Goal: Contribute content: Add original content to the website for others to see

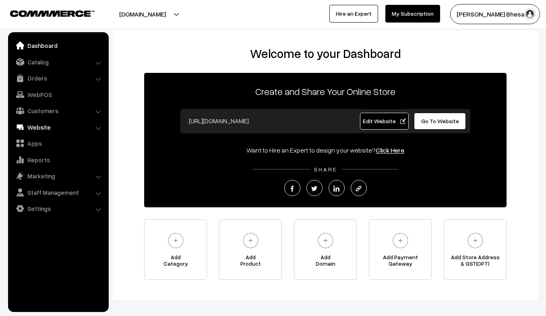
click at [38, 126] on link "Website" at bounding box center [58, 127] width 96 height 15
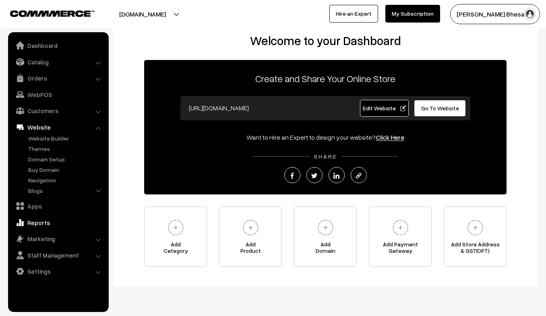
scroll to position [13, 0]
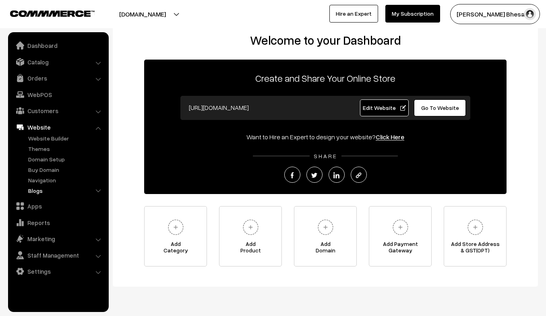
click at [43, 194] on link "Blogs" at bounding box center [66, 191] width 80 height 8
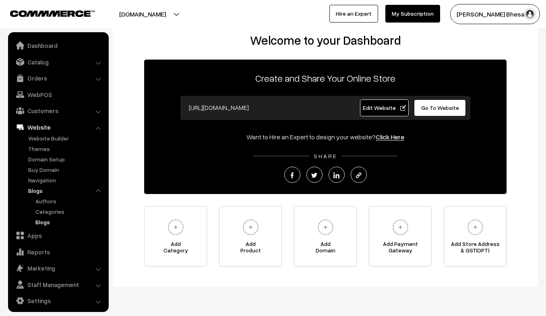
click at [43, 222] on link "Blogs" at bounding box center [69, 222] width 73 height 8
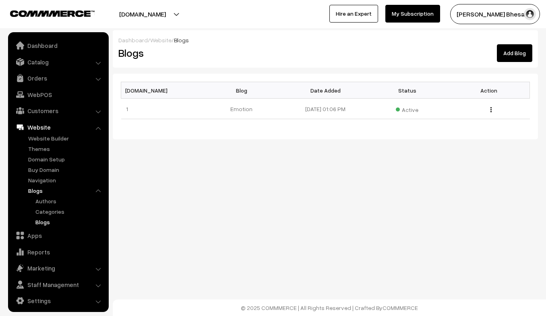
scroll to position [4, 0]
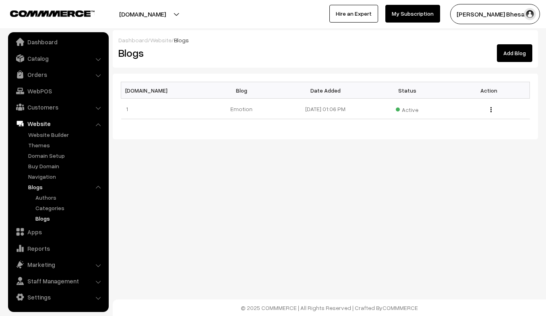
click at [517, 53] on link "Add Blog" at bounding box center [514, 53] width 35 height 18
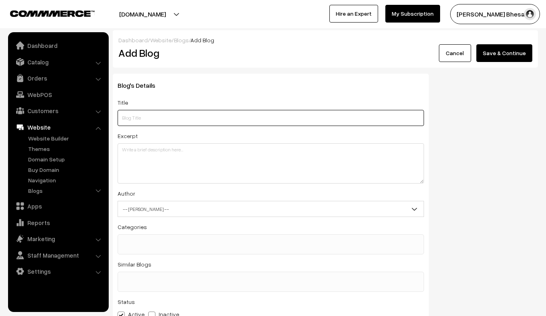
click at [154, 120] on input "text" at bounding box center [271, 118] width 307 height 16
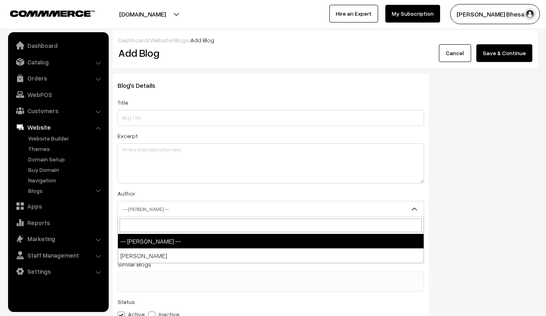
click at [155, 216] on span "-- [PERSON_NAME] --" at bounding box center [271, 209] width 306 height 14
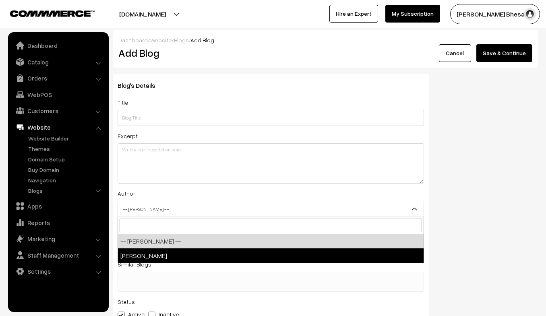
select select "1"
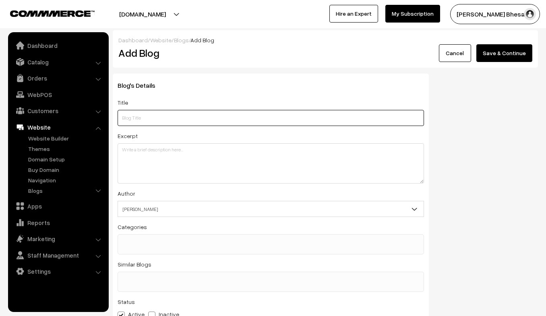
click at [136, 123] on input "text" at bounding box center [271, 118] width 307 height 16
click at [134, 114] on input "text" at bounding box center [271, 118] width 307 height 16
type input "r"
type input "Reality Rupture"
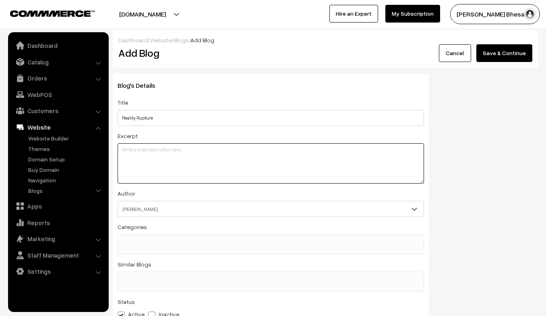
click at [136, 152] on textarea at bounding box center [271, 163] width 307 height 40
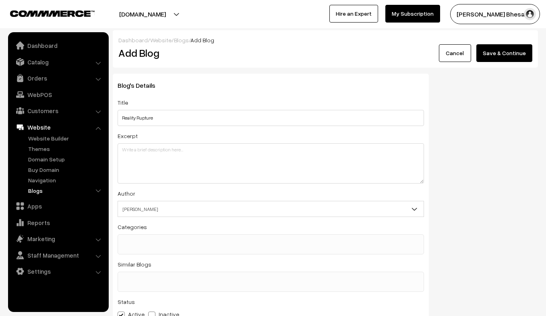
click at [40, 189] on link "Blogs" at bounding box center [66, 191] width 80 height 8
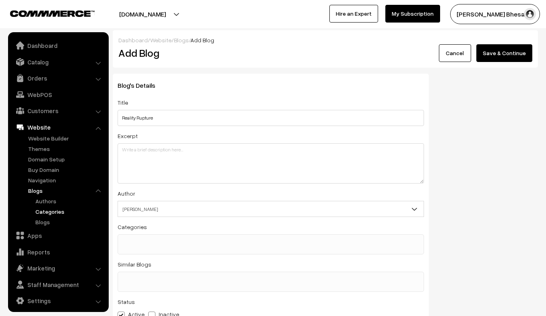
click at [44, 213] on link "Categories" at bounding box center [69, 211] width 73 height 8
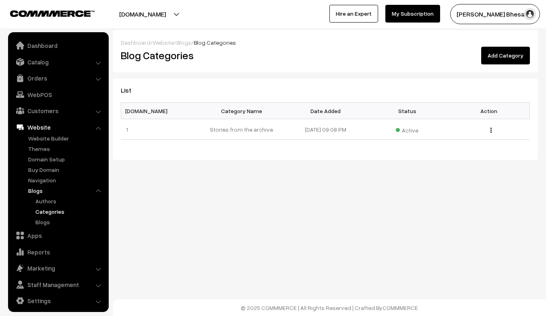
scroll to position [4, 0]
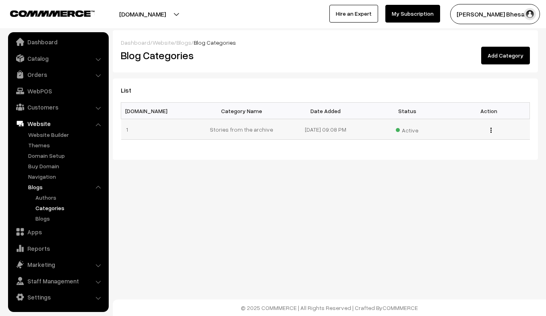
click at [222, 129] on td "Stories from the archive" at bounding box center [244, 129] width 82 height 21
click at [38, 216] on link "Blogs" at bounding box center [69, 218] width 73 height 8
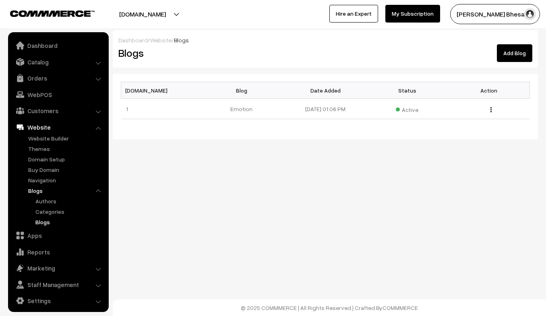
scroll to position [4, 0]
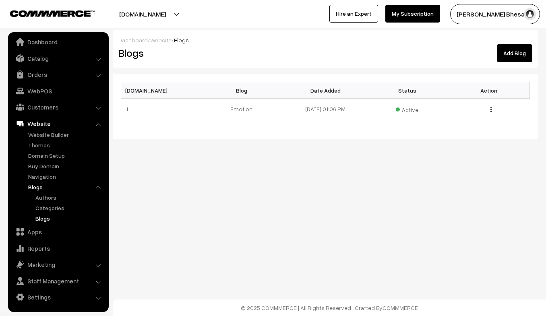
click at [504, 60] on link "Add Blog" at bounding box center [514, 53] width 35 height 18
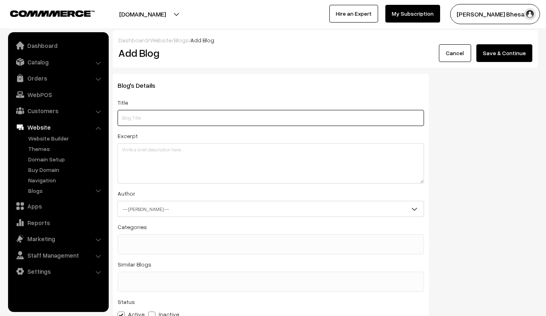
click at [149, 115] on input "text" at bounding box center [271, 118] width 307 height 16
type input "w"
type input "W"
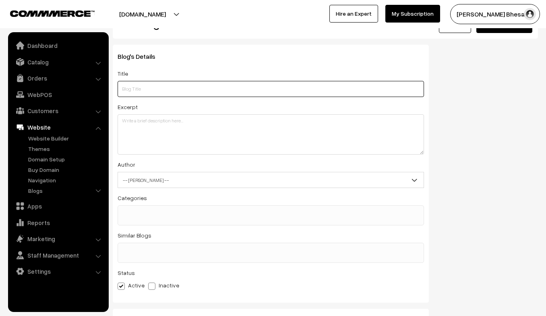
scroll to position [31, 0]
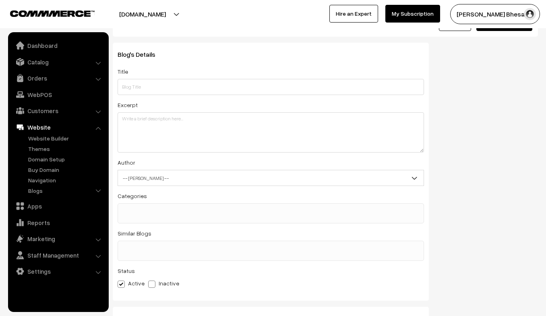
click at [164, 171] on span "-- Select Author --" at bounding box center [271, 178] width 307 height 16
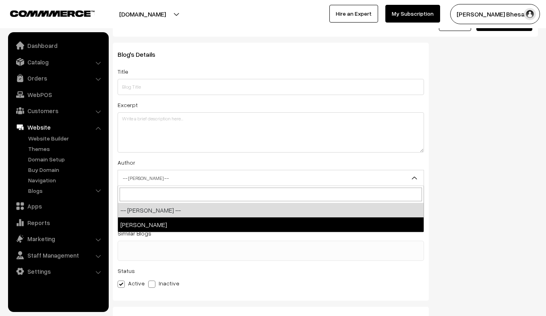
select select "1"
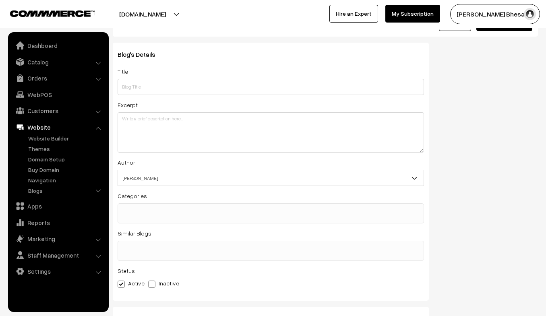
click at [167, 209] on ul at bounding box center [271, 209] width 306 height 10
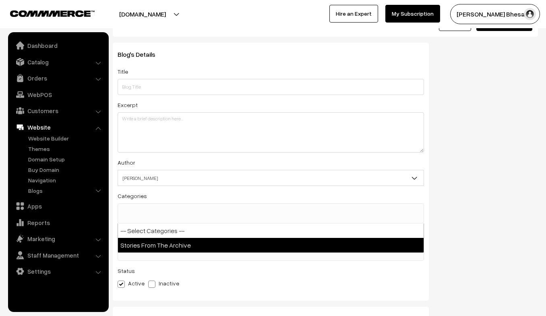
select select "1"
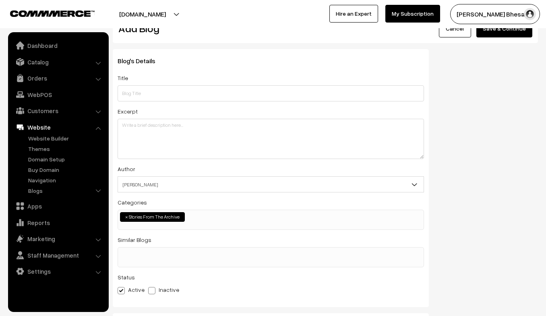
scroll to position [0, 0]
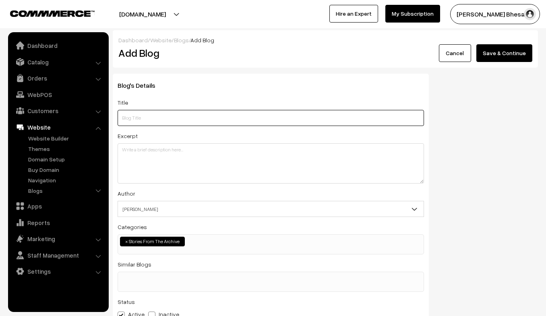
click at [197, 120] on input "text" at bounding box center [271, 118] width 307 height 16
type input "w"
type input "t"
type input "why us ?"
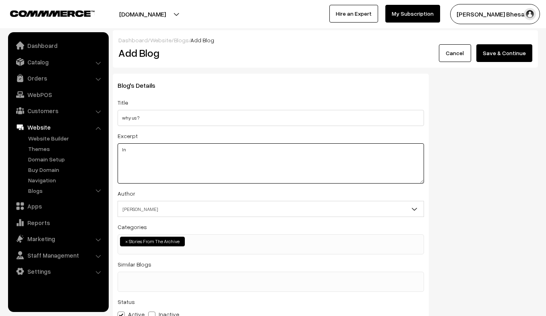
type textarea "I"
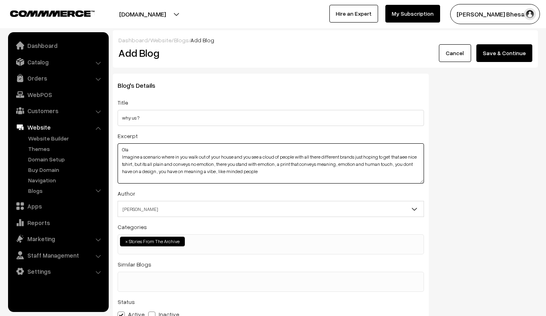
click at [202, 174] on textarea "Ola Imagine a scenario where in you walk out of your house and you see a cloud …" at bounding box center [271, 163] width 307 height 40
click at [279, 172] on textarea "Ola Imagine a scenario where in you walk out of your house and you see a cloud …" at bounding box center [271, 163] width 307 height 40
click at [295, 174] on textarea "Ola Imagine a scenario where in you walk out of your house and you see a cloud …" at bounding box center [271, 163] width 307 height 40
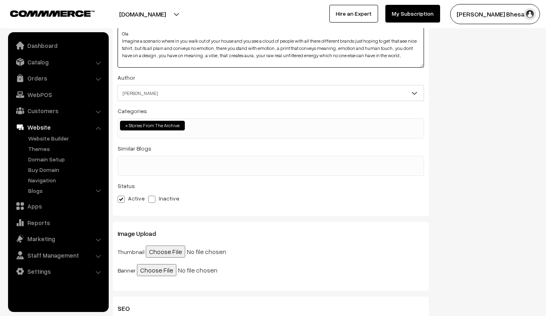
scroll to position [117, 0]
click at [403, 52] on textarea "Ola Imagine a scenario where in you walk out of your house and you see a cloud …" at bounding box center [271, 46] width 307 height 40
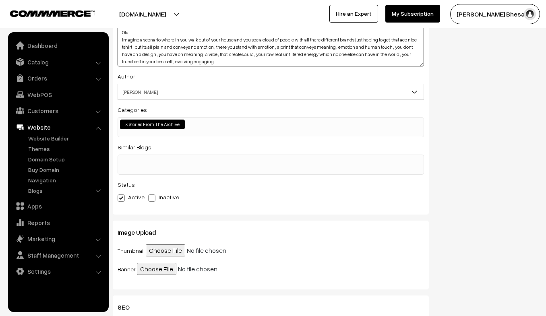
click at [196, 61] on textarea "Ola Imagine a scenario where in you walk out of your house and you see a cloud …" at bounding box center [271, 46] width 307 height 40
click at [224, 62] on textarea "Ola Imagine a scenario where in you walk out of your house and you see a cloud …" at bounding box center [271, 46] width 307 height 40
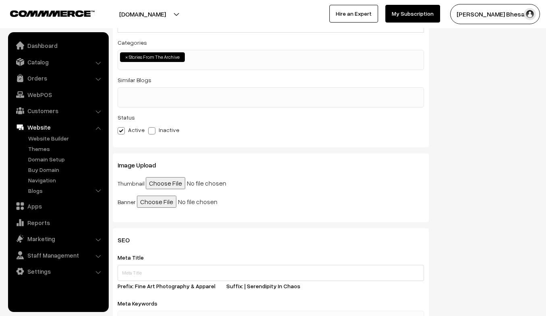
scroll to position [199, 0]
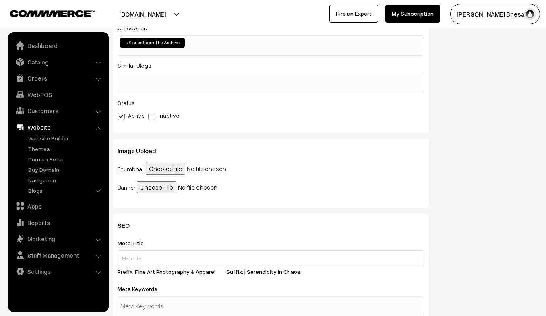
type textarea "Ola Imagine a scenario where in you walk out of your house and you see a cloud …"
click at [162, 170] on input "file" at bounding box center [207, 169] width 123 height 12
type input "C:\fakepath\_1011988.jpg"
click at [157, 187] on input "file" at bounding box center [198, 187] width 123 height 12
type input "C:\fakepath\_1011988.jpg"
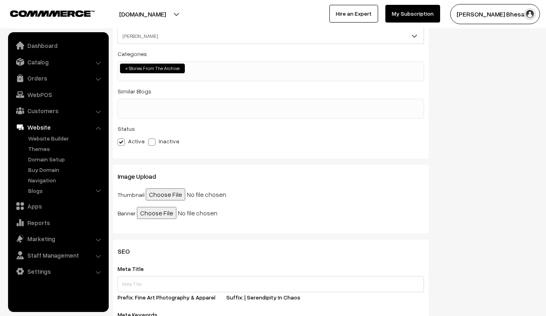
scroll to position [0, 0]
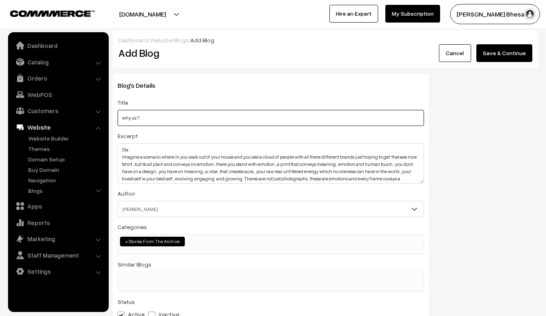
drag, startPoint x: 153, startPoint y: 122, endPoint x: 107, endPoint y: 119, distance: 46.0
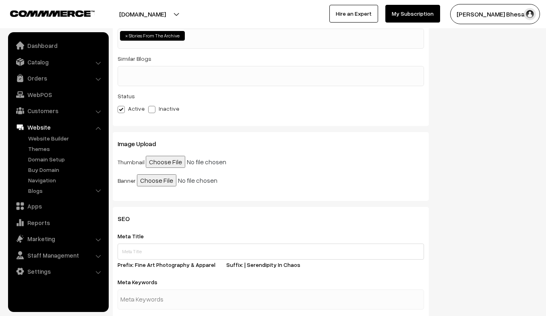
scroll to position [242, 0]
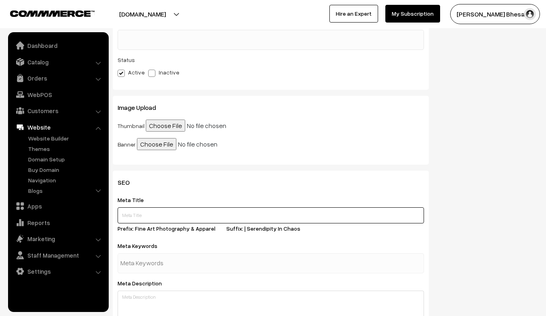
click at [127, 215] on input "text" at bounding box center [271, 215] width 307 height 16
paste input "why us ?"
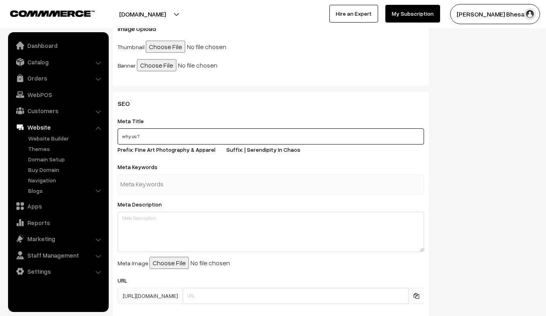
type input "why us ?"
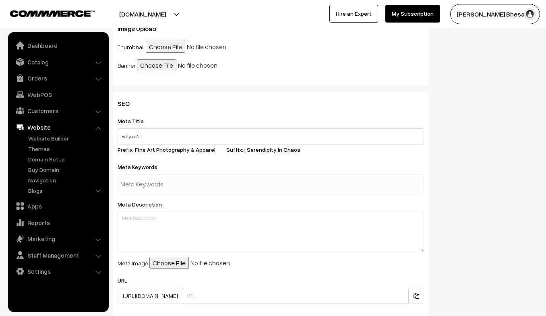
click at [170, 190] on input "text" at bounding box center [162, 184] width 84 height 16
type input "serendipityinchaos"
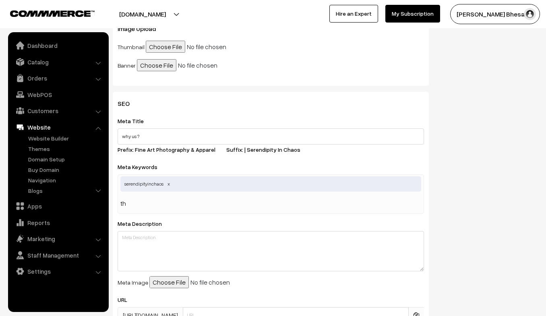
type input "t"
type input "oversizedtshirts"
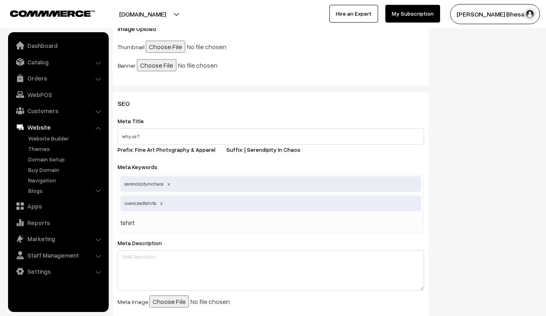
type input "tshirts"
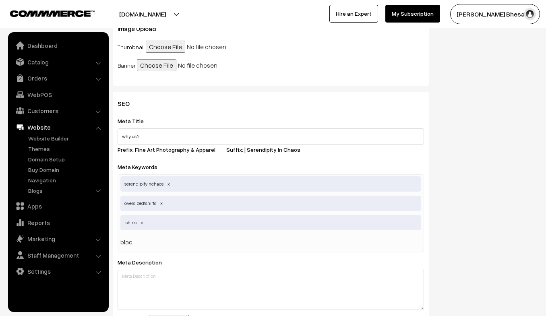
type input "black"
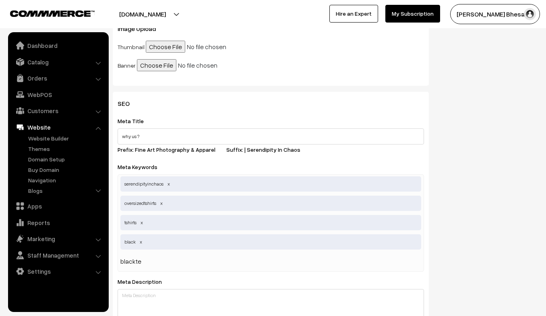
type input "blacktee"
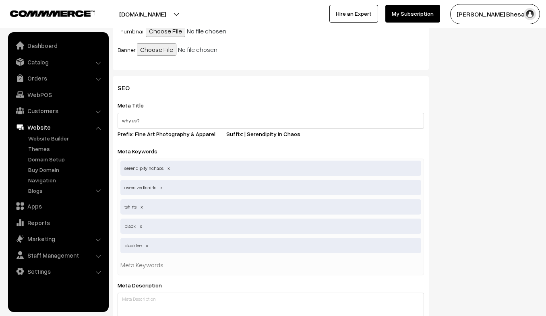
scroll to position [341, 0]
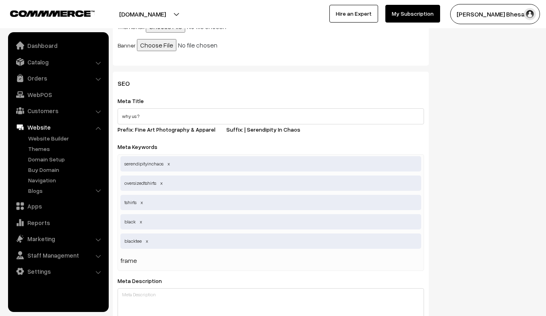
type input "frames"
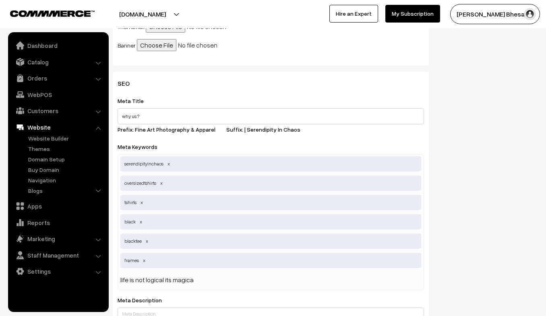
type input "life is not logical its magical"
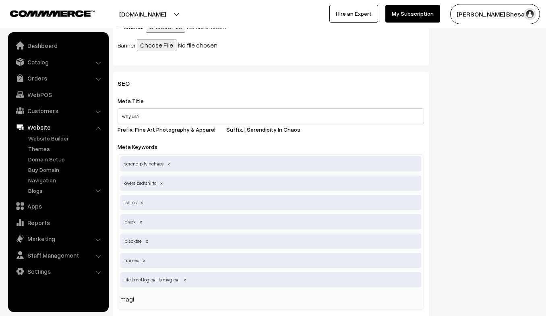
type input "magic"
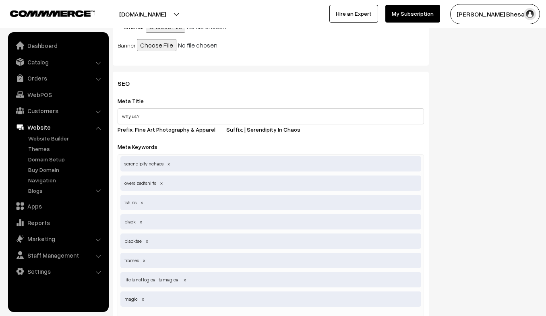
scroll to position [348, 0]
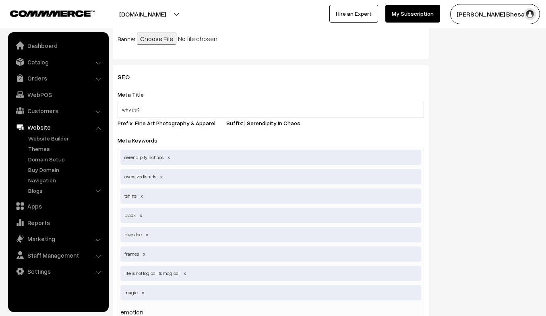
type input "emotions"
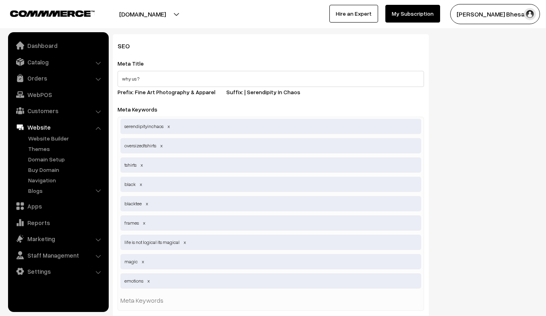
scroll to position [388, 0]
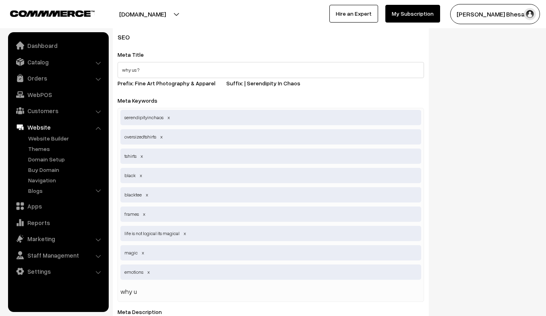
type input "why us"
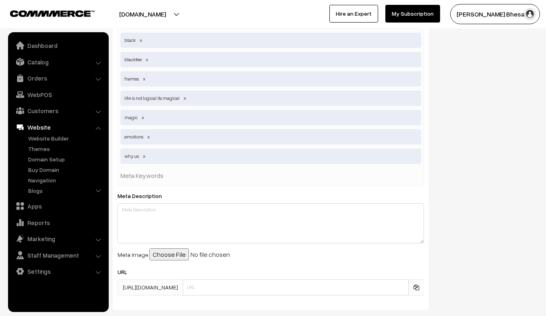
scroll to position [550, 0]
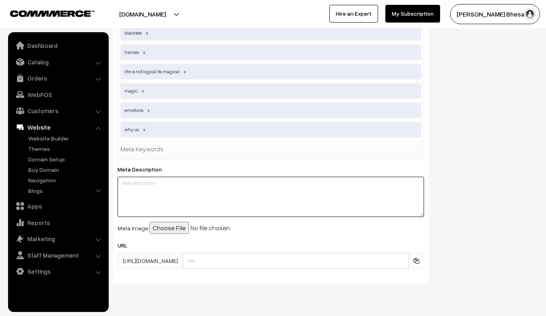
click at [160, 185] on textarea at bounding box center [271, 197] width 307 height 40
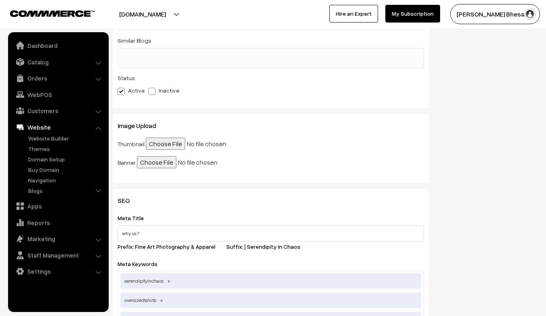
scroll to position [35, 0]
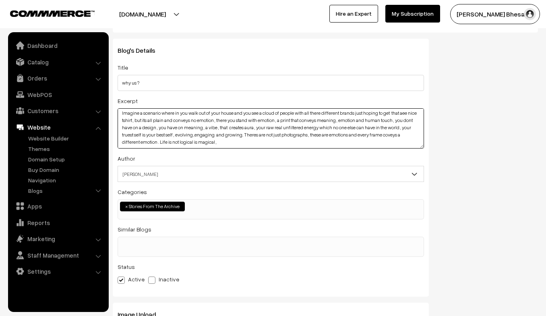
click at [223, 146] on textarea "Ola Imagine a scenario where in you walk out of your house and you see a cloud …" at bounding box center [271, 128] width 307 height 40
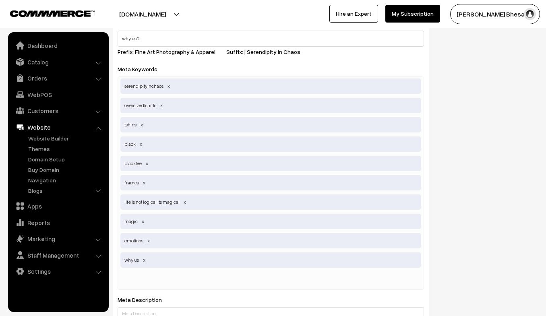
scroll to position [569, 0]
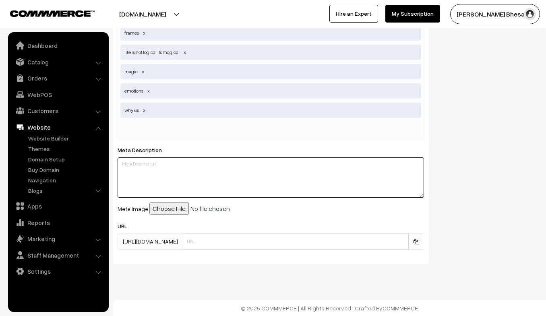
click at [161, 170] on textarea at bounding box center [271, 178] width 307 height 40
paste textarea "Ola Imagine a scenario where in you walk out of your house and you see a cloud …"
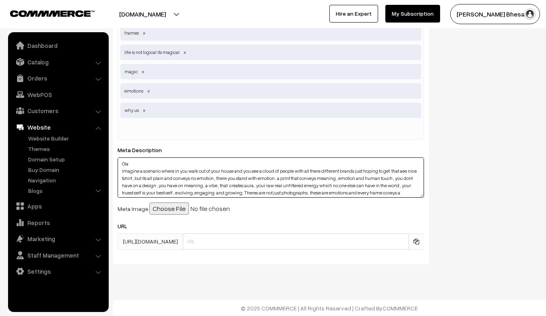
scroll to position [6, 0]
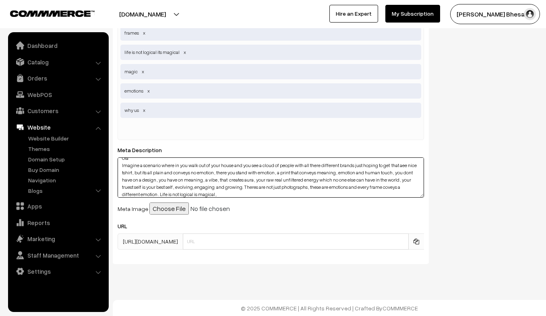
type textarea "Ola Imagine a scenario where in you walk out of your house and you see a cloud …"
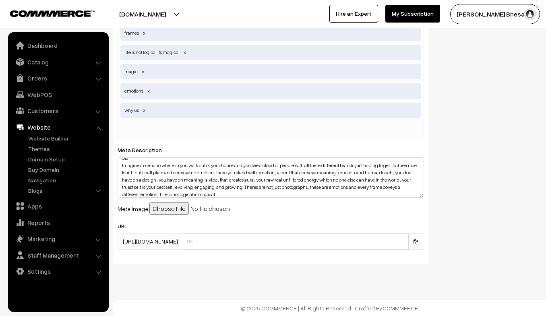
click at [163, 204] on input "file" at bounding box center [210, 209] width 123 height 12
type input "C:\fakepath\_1011988.jpg"
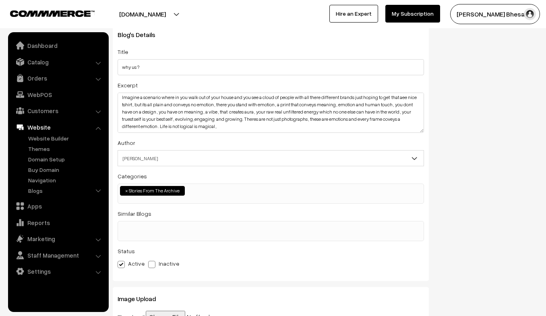
scroll to position [11, 0]
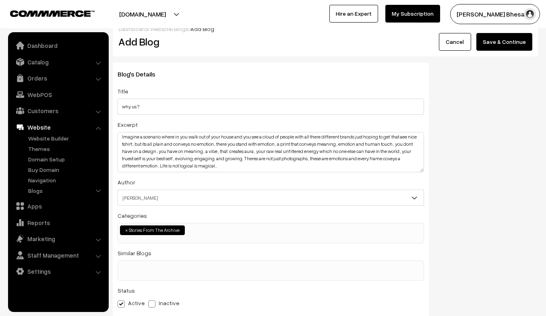
click at [492, 49] on button "Save & Continue" at bounding box center [505, 42] width 56 height 18
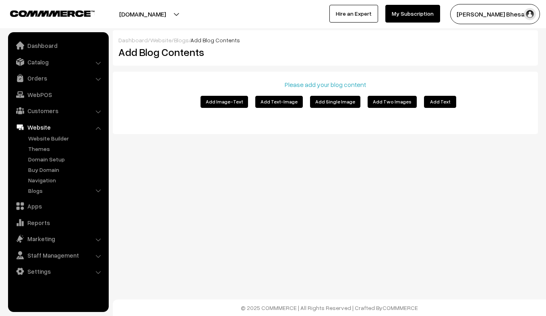
click at [429, 101] on button "Add Text" at bounding box center [440, 102] width 32 height 12
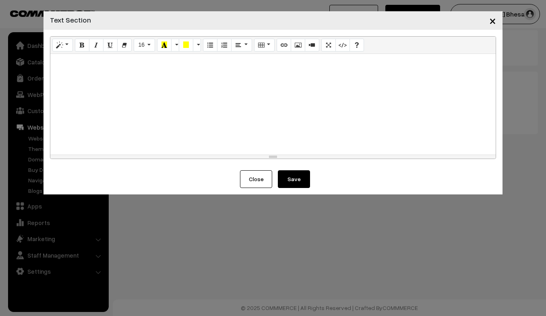
click at [180, 77] on div at bounding box center [273, 104] width 446 height 101
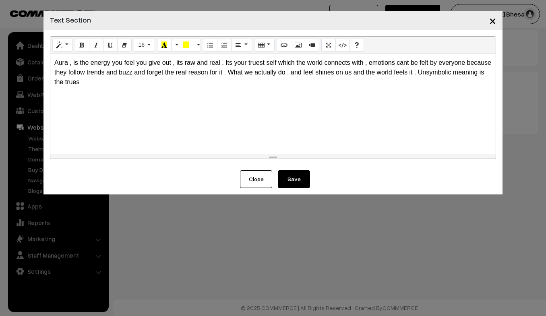
click at [425, 75] on div "Aura , is the energy you feel you give out , its raw and real . Its your truest…" at bounding box center [273, 104] width 446 height 101
click at [105, 89] on div "Aura , is the energy you feel you give out , its raw and real . Its your truest…" at bounding box center [273, 104] width 446 height 101
click at [91, 82] on div "Aura , is the energy you feel you give out , its raw and real . Its your truest…" at bounding box center [273, 104] width 446 height 101
click at [277, 87] on div "Aura , is the energy you feel you give out , its raw and real . Its your truest…" at bounding box center [273, 104] width 446 height 101
click at [292, 80] on div "Aura , is the energy you feel you give out , its raw and real . Its your truest…" at bounding box center [273, 104] width 446 height 101
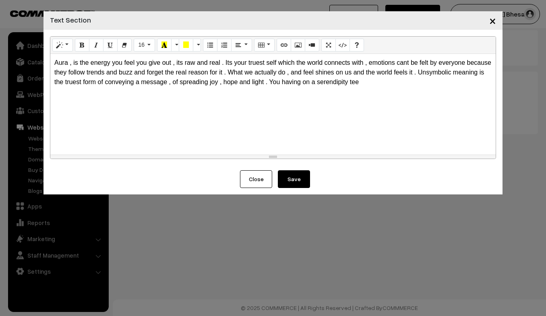
click at [365, 84] on div "Aura , is the energy you feel you give out , its raw and real . Its your truest…" at bounding box center [273, 104] width 446 height 101
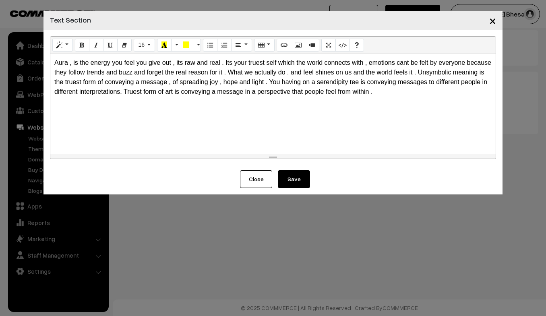
click at [295, 185] on button "Save" at bounding box center [294, 179] width 32 height 18
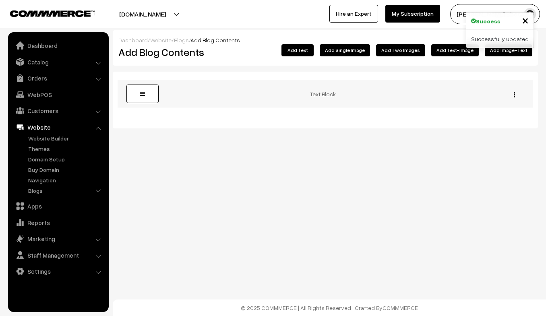
click at [127, 91] on link at bounding box center [143, 94] width 32 height 19
click at [141, 96] on span at bounding box center [142, 94] width 5 height 6
click at [454, 53] on button "Add Text-Image" at bounding box center [455, 50] width 48 height 12
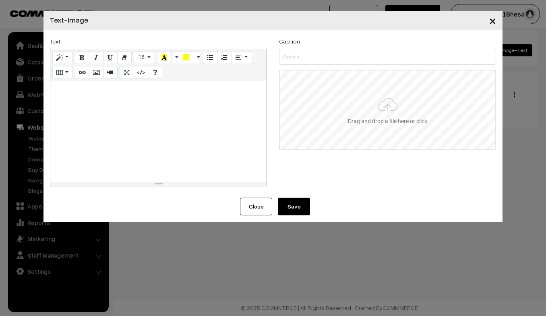
click at [322, 99] on input "file" at bounding box center [388, 110] width 216 height 79
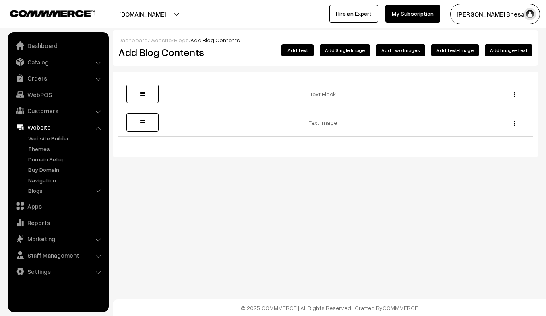
click at [354, 52] on button "Add Single Image" at bounding box center [345, 50] width 50 height 12
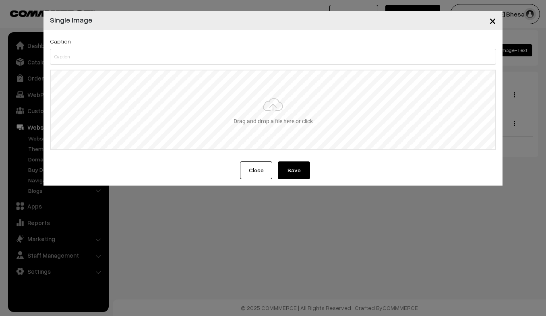
click at [249, 135] on input "file" at bounding box center [273, 110] width 445 height 79
type input "C:\fakepath\Ganga arti _._._._._.__._._._._._._._.__#gangaaarti #ganga #gangagh…"
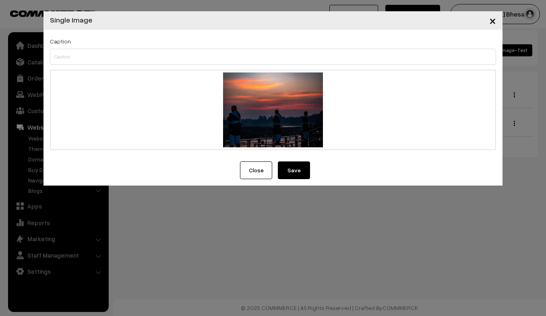
click at [290, 169] on button "Save" at bounding box center [294, 171] width 32 height 18
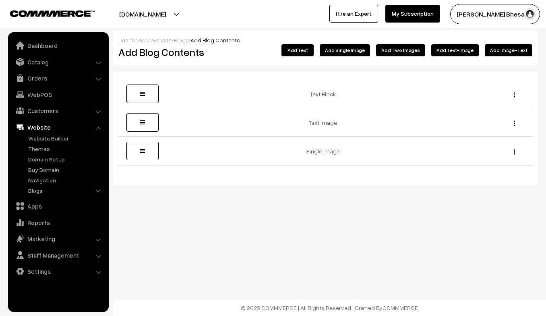
click at [347, 30] on div "Dashboard / Website / Blogs / Add Blog Contents Add Blog Contents Add Image-Tex…" at bounding box center [273, 119] width 546 height 238
click at [28, 191] on link "Blogs" at bounding box center [66, 191] width 80 height 8
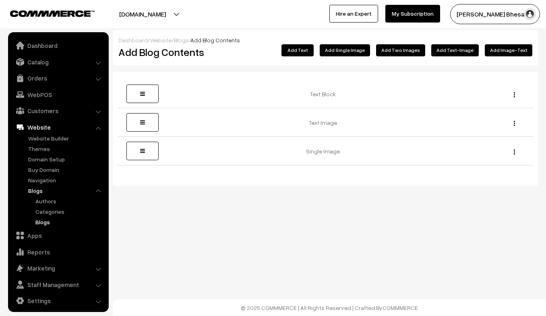
click at [46, 224] on link "Blogs" at bounding box center [69, 222] width 73 height 8
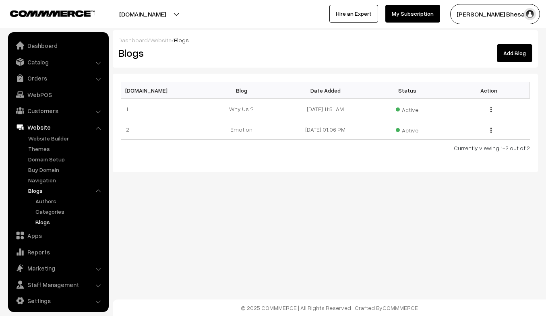
scroll to position [4, 0]
